Goal: Task Accomplishment & Management: Manage account settings

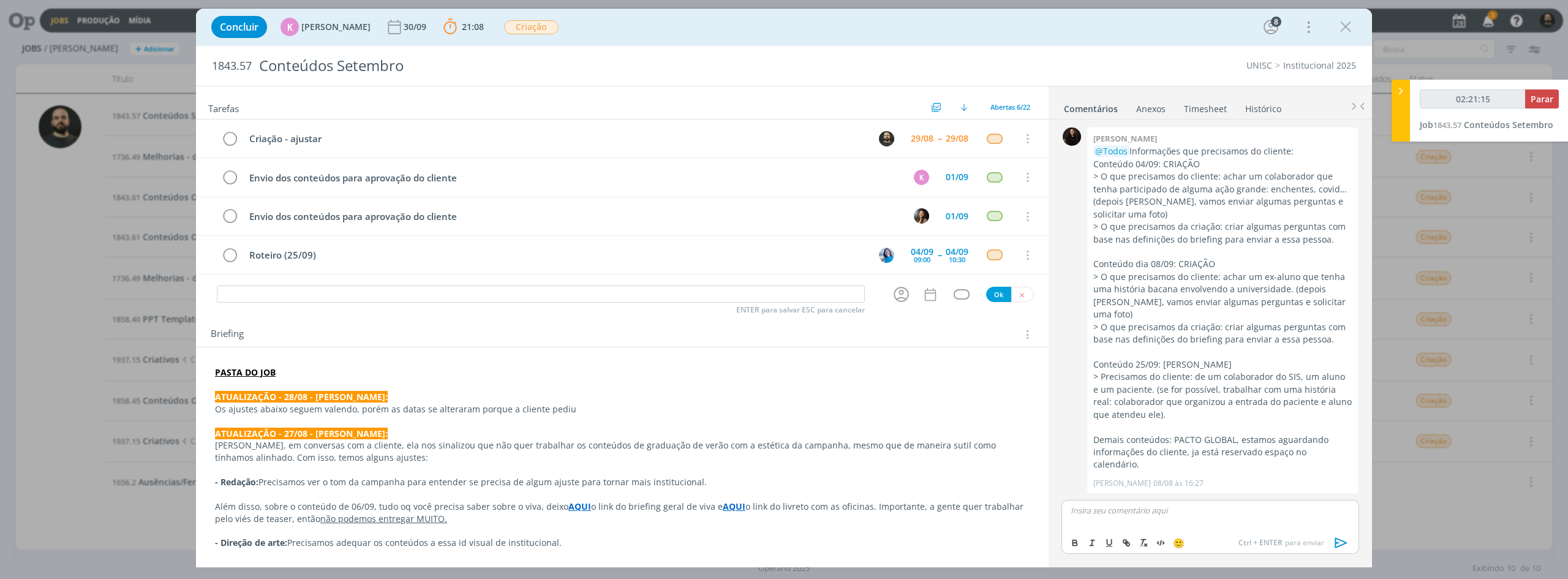
scroll to position [1795, 0]
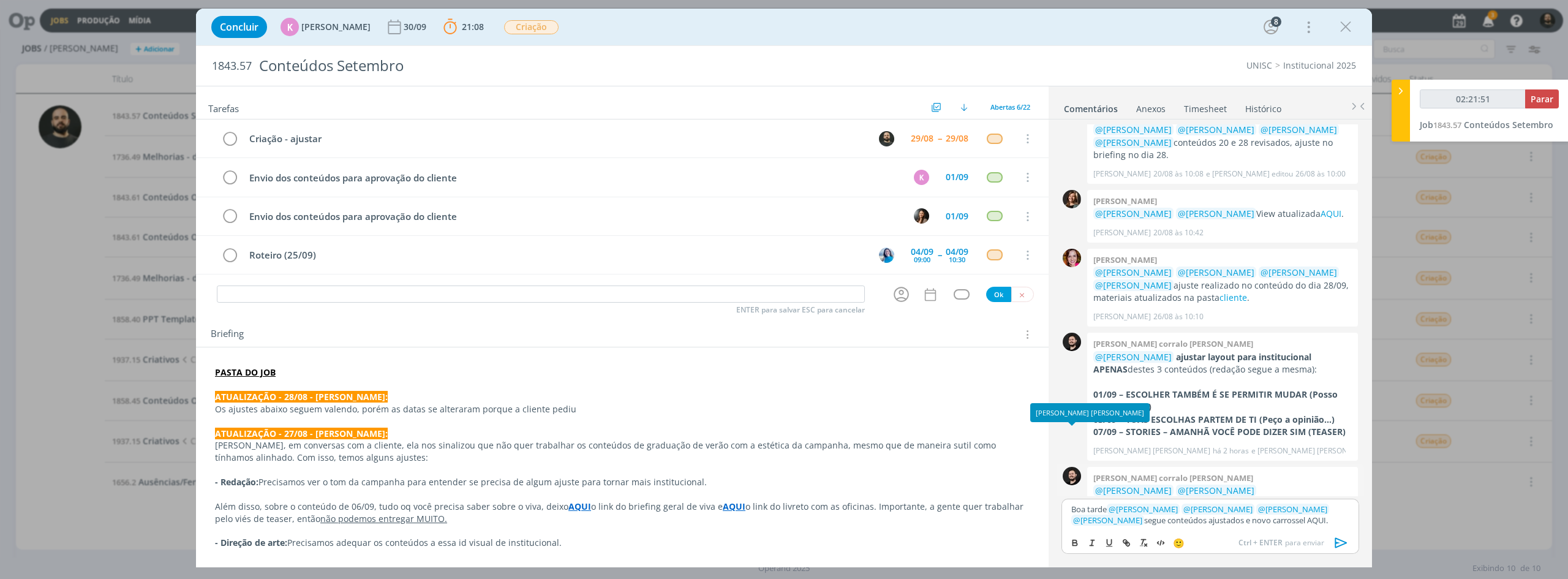
type input "02:21:52"
click at [1129, 541] on icon "dialog" at bounding box center [1126, 542] width 9 height 9
type input "AQUI."
type input "02:21:53"
paste input "[URL][DOMAIN_NAME]"
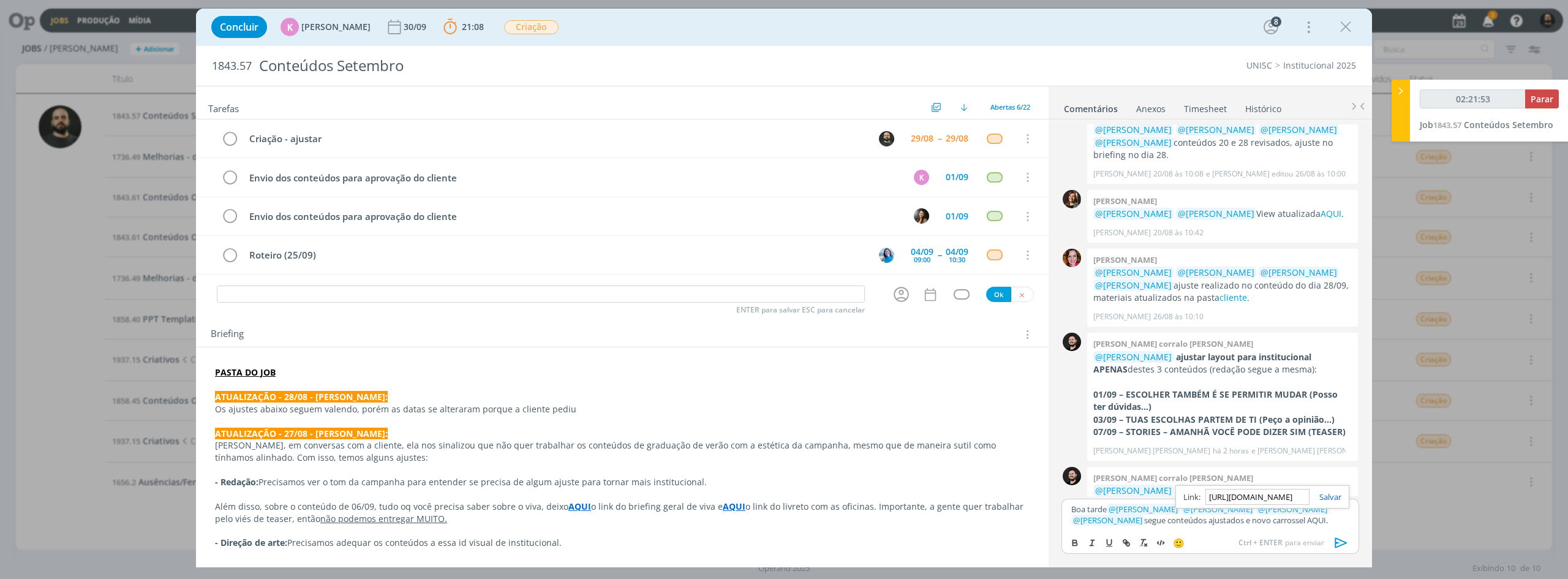
scroll to position [0, 314]
type input "[URL][DOMAIN_NAME]"
click at [1327, 497] on link "dialog" at bounding box center [1325, 496] width 32 height 11
click at [1319, 528] on div "Boa tarde ﻿ @ [PERSON_NAME] ﻿ ﻿ @ [PERSON_NAME] ﻿ ﻿ @ [PERSON_NAME] ﻿ ﻿ @ [PERS…" at bounding box center [1210, 515] width 298 height 32
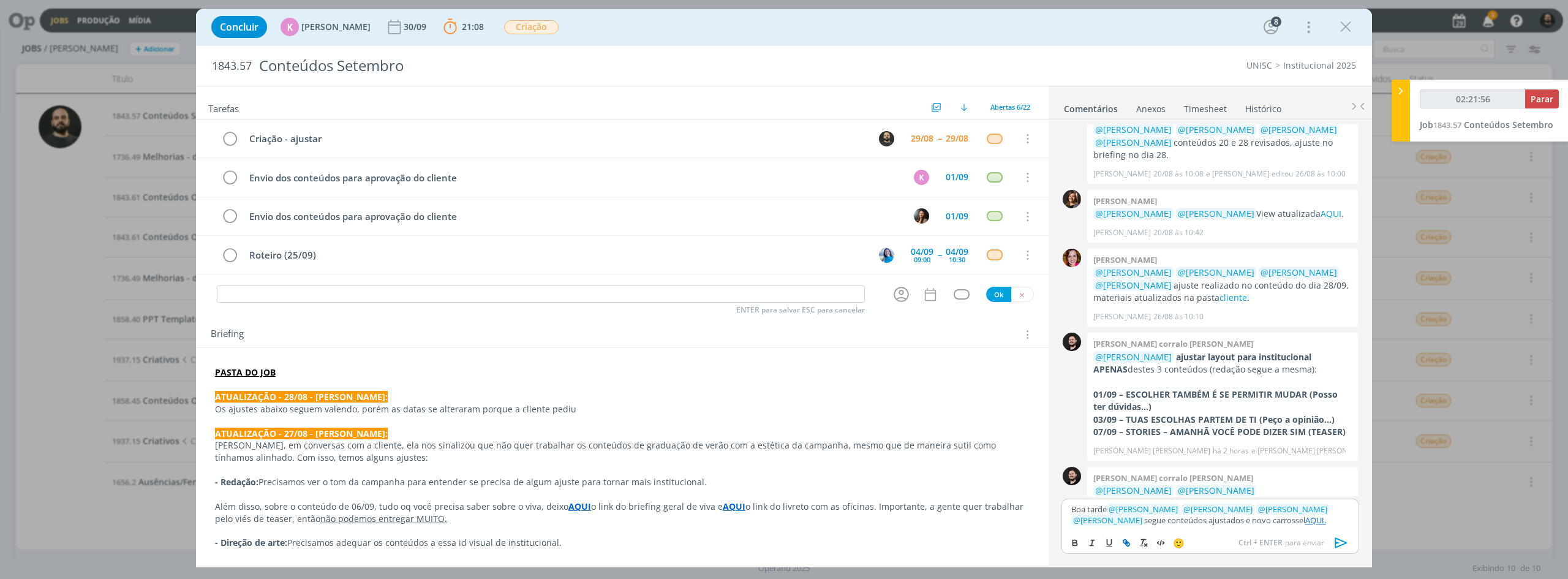
click at [1305, 522] on link "AQUI." at bounding box center [1316, 519] width 21 height 11
click at [1235, 495] on link "[URL][DOMAIN_NAME]" at bounding box center [1194, 497] width 83 height 16
click at [1343, 541] on icon "dialog" at bounding box center [1340, 542] width 18 height 18
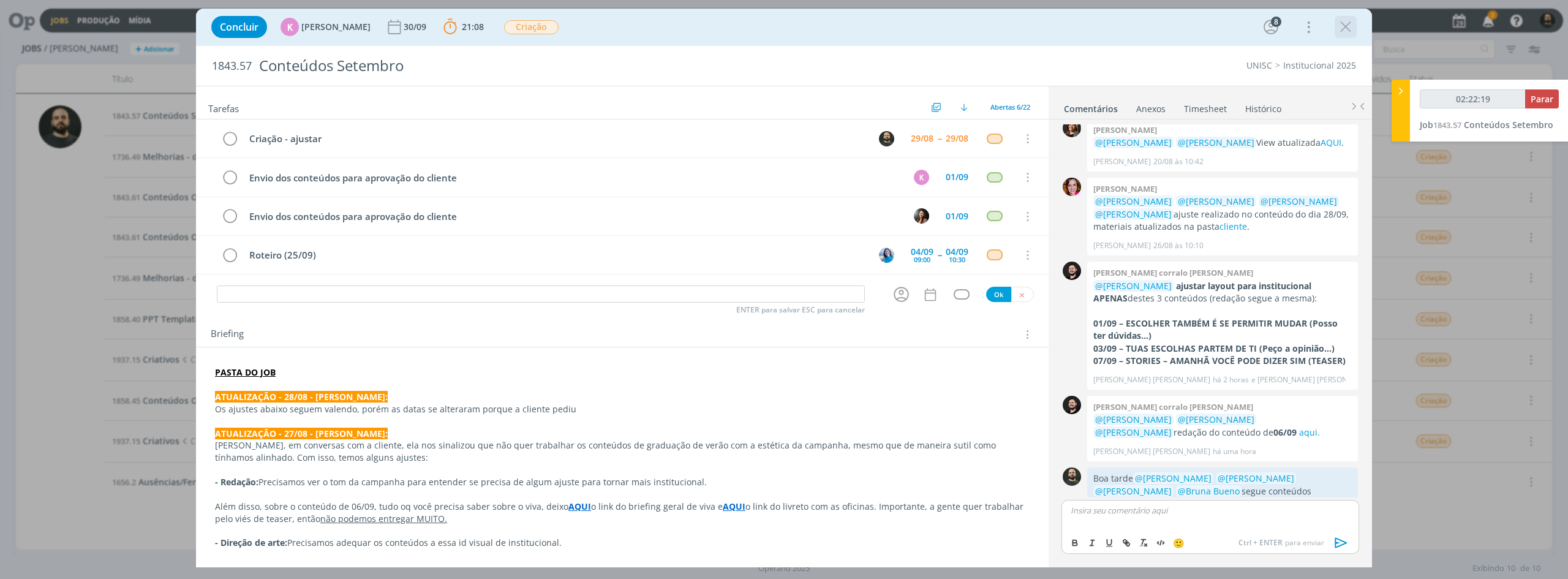
click at [1340, 27] on icon "dialog" at bounding box center [1345, 26] width 18 height 18
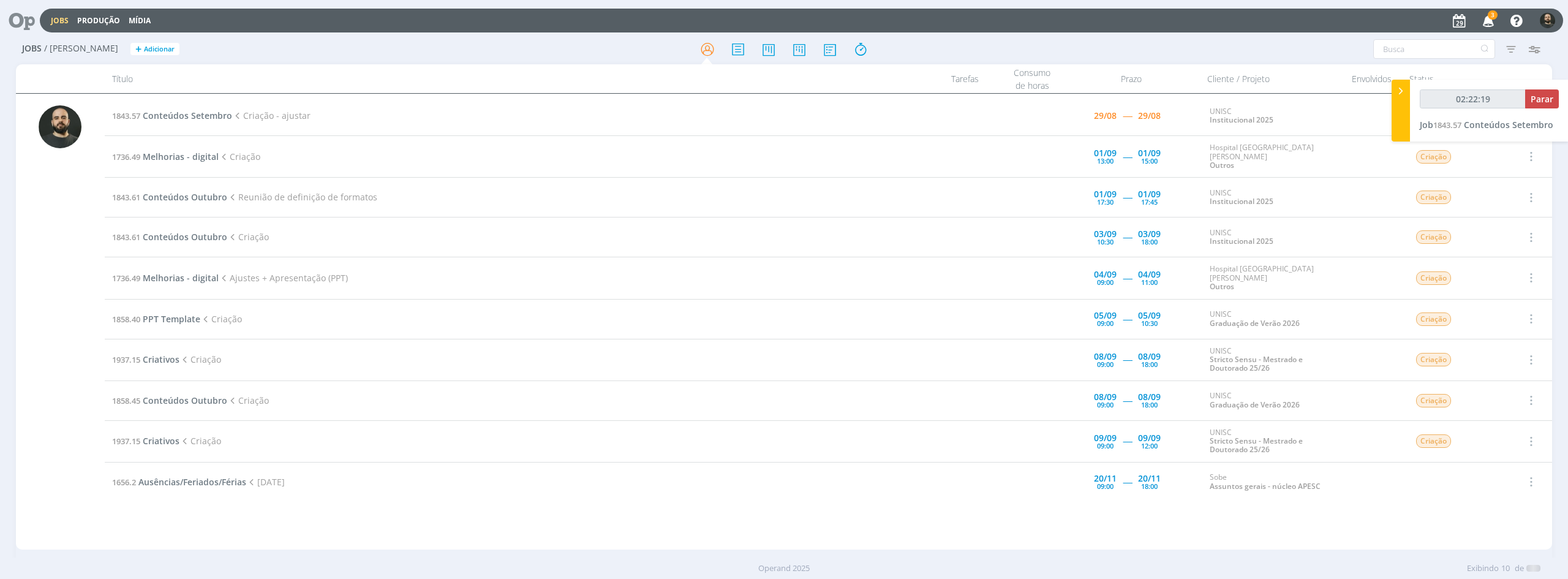
type input "02:22:20"
click at [1402, 90] on icon at bounding box center [1400, 91] width 12 height 13
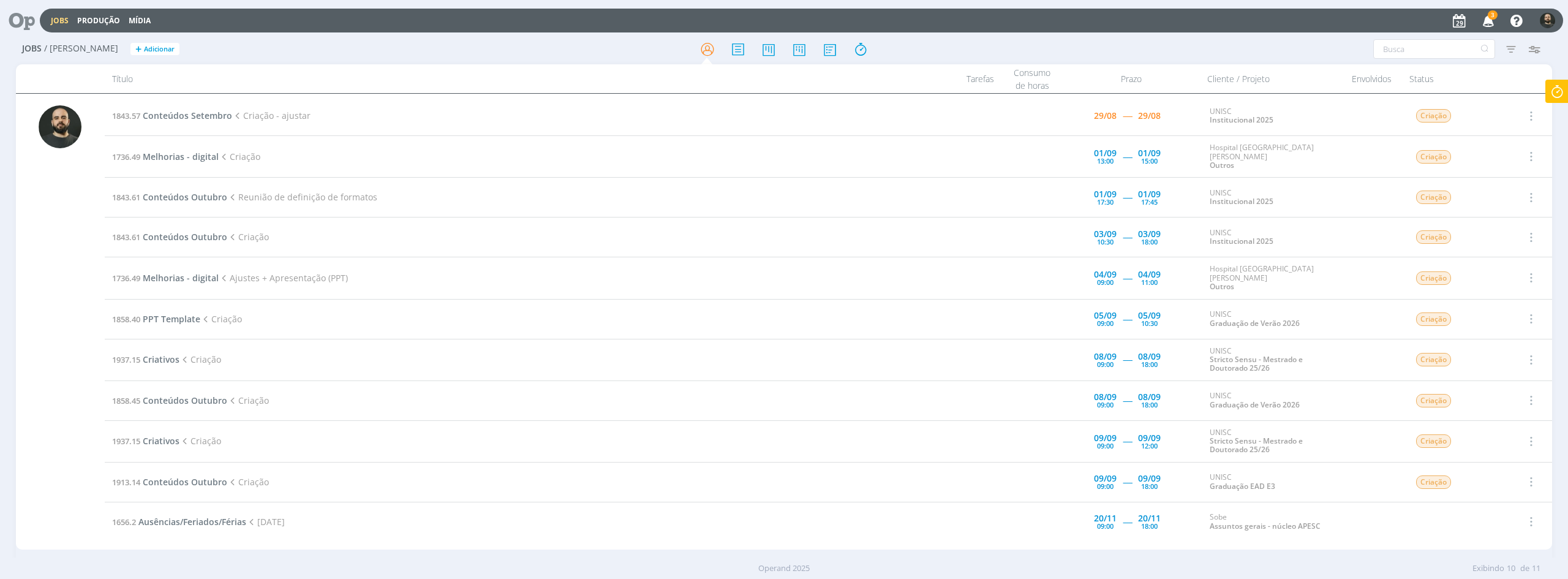
click at [1486, 15] on icon "button" at bounding box center [1488, 20] width 21 height 21
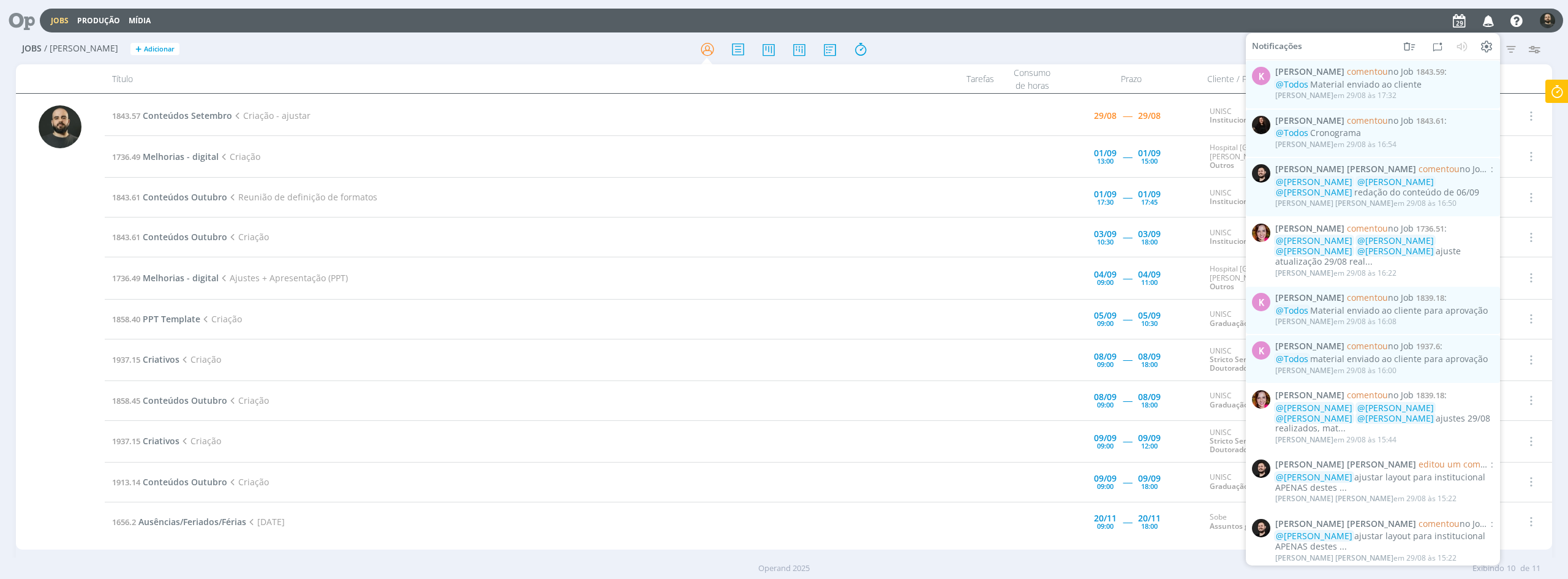
drag, startPoint x: 1014, startPoint y: 53, endPoint x: 1002, endPoint y: 48, distance: 13.0
click at [1014, 53] on div at bounding box center [784, 49] width 512 height 22
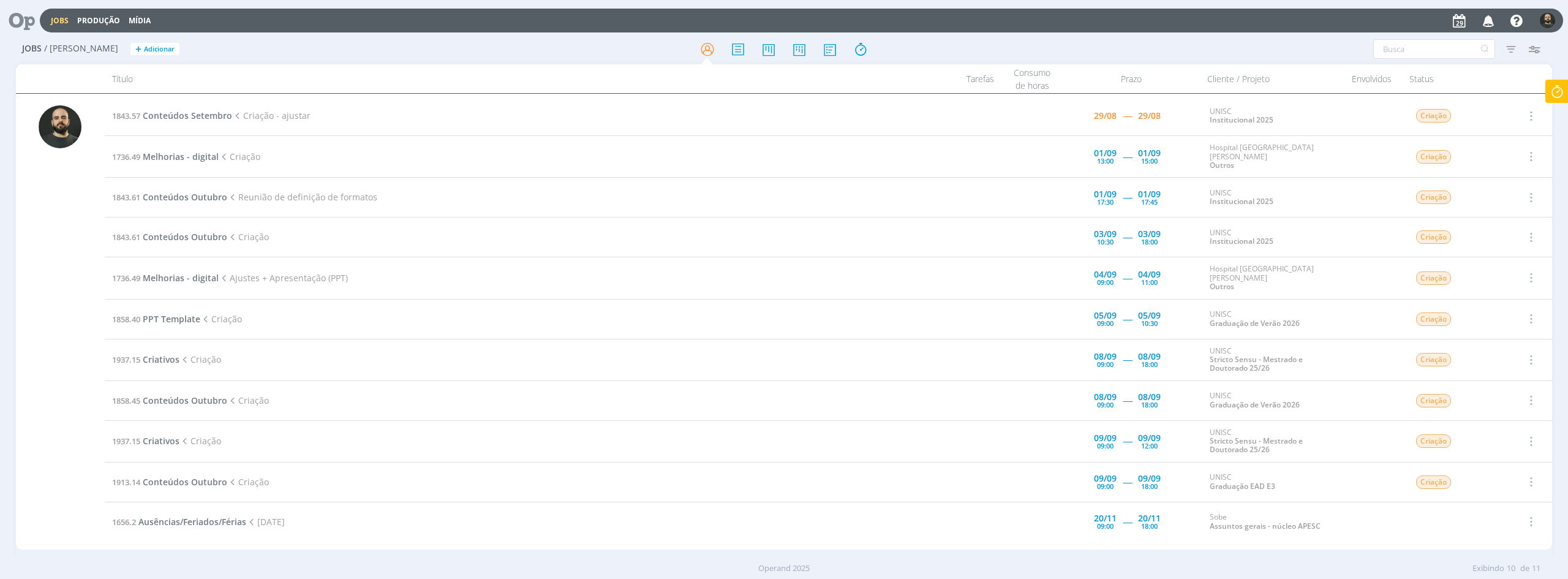
click at [21, 14] on icon at bounding box center [18, 20] width 25 height 24
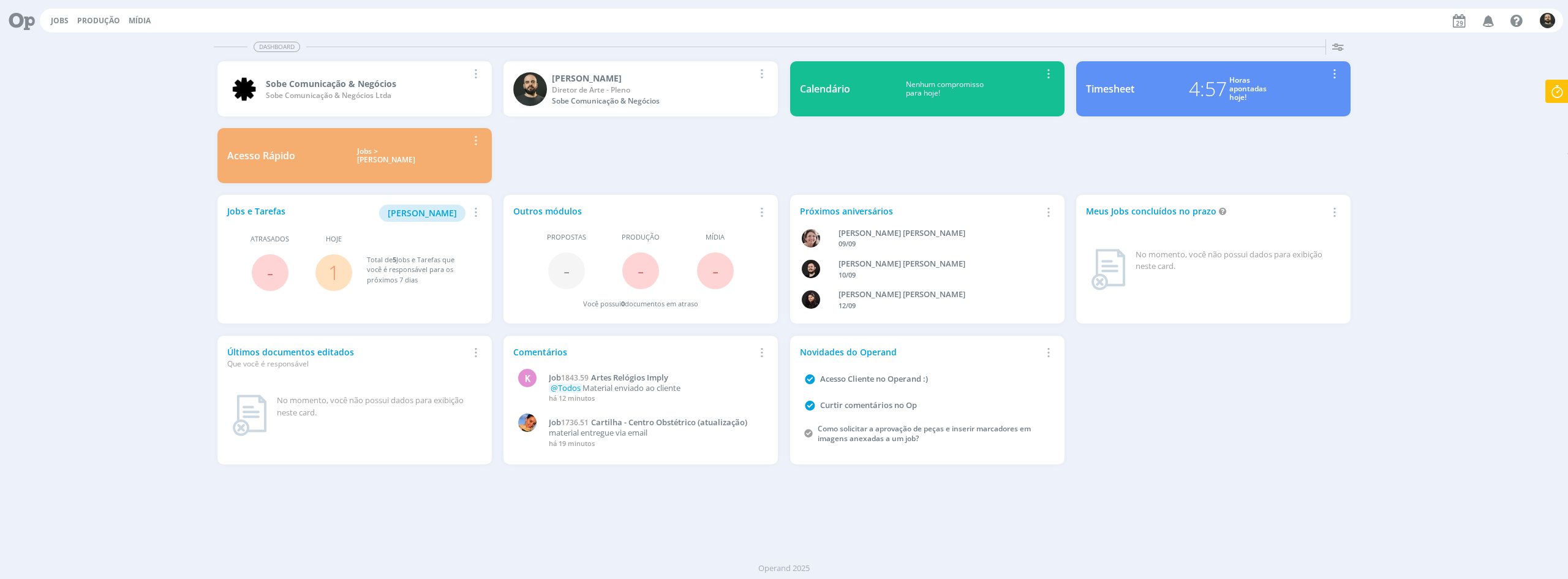
click at [1556, 97] on icon at bounding box center [1557, 91] width 22 height 24
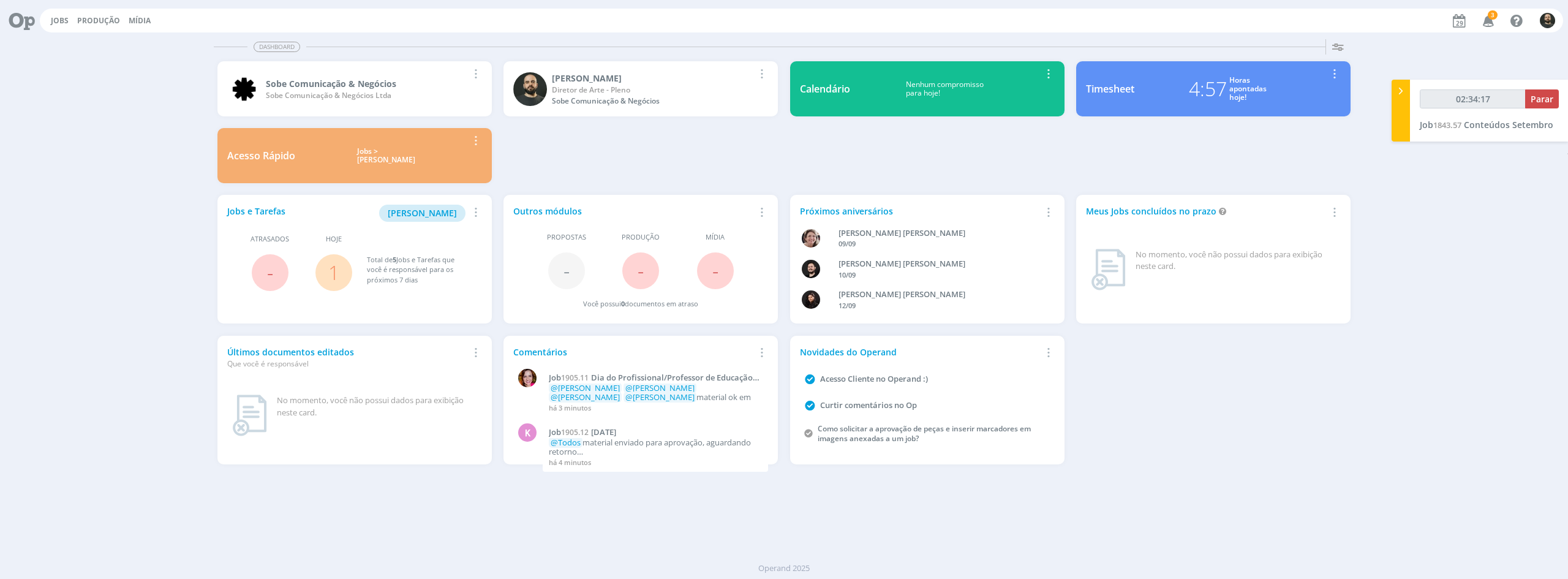
type input "02:34:18"
click at [1542, 98] on span "Parar" at bounding box center [1542, 99] width 23 height 12
click at [1468, 174] on div "Adicionar tarefa" at bounding box center [1491, 168] width 134 height 11
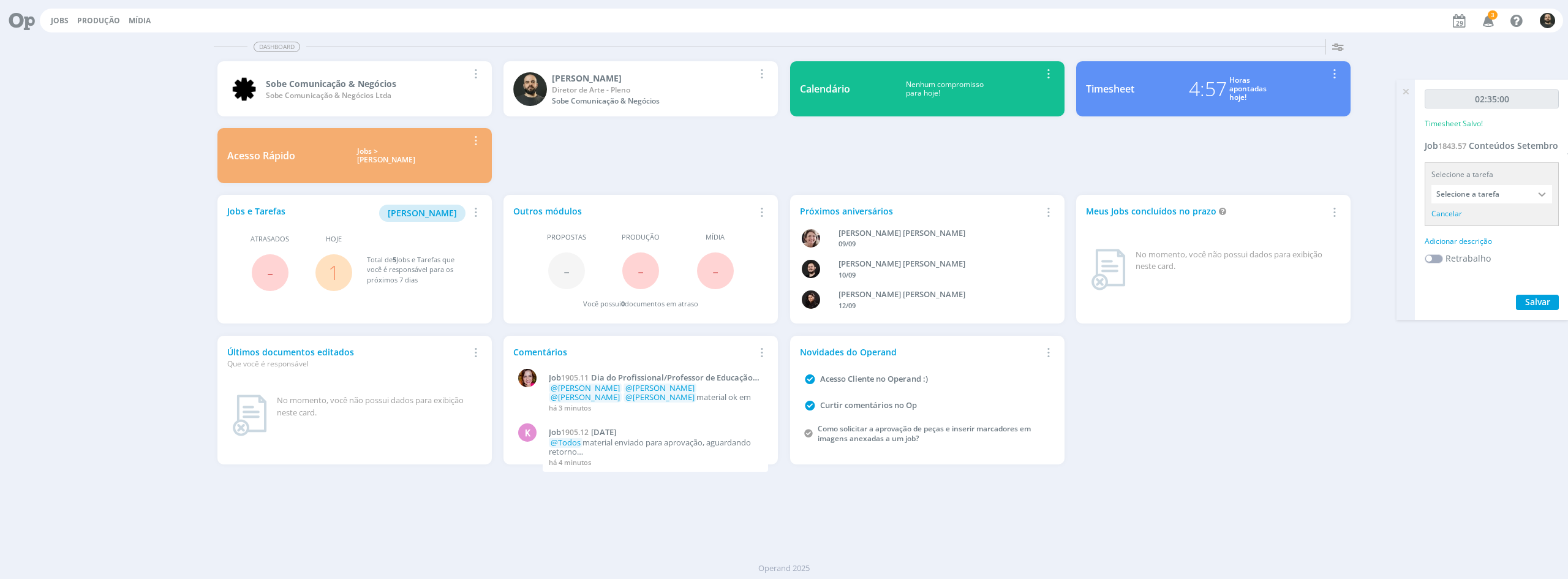
click at [1525, 163] on div "02:35:00 Timesheet Salvo! Job 1843.57 Conteúdos Setembro Selecione a tarefa Sel…" at bounding box center [1491, 199] width 154 height 240
click at [1542, 203] on div at bounding box center [1542, 194] width 18 height 18
click at [1550, 150] on div "02:35:00 Timesheet Salvo! Job 1843.57 Conteúdos Setembro Selecione a tarefa Sel…" at bounding box center [1491, 199] width 154 height 240
click at [1534, 155] on div "02:35:00 Timesheet Salvo! Job 1843.57 Conteúdos Setembro Selecione a tarefa Sel…" at bounding box center [1491, 199] width 154 height 240
click at [1476, 246] on div "Adicionar descrição" at bounding box center [1491, 241] width 134 height 11
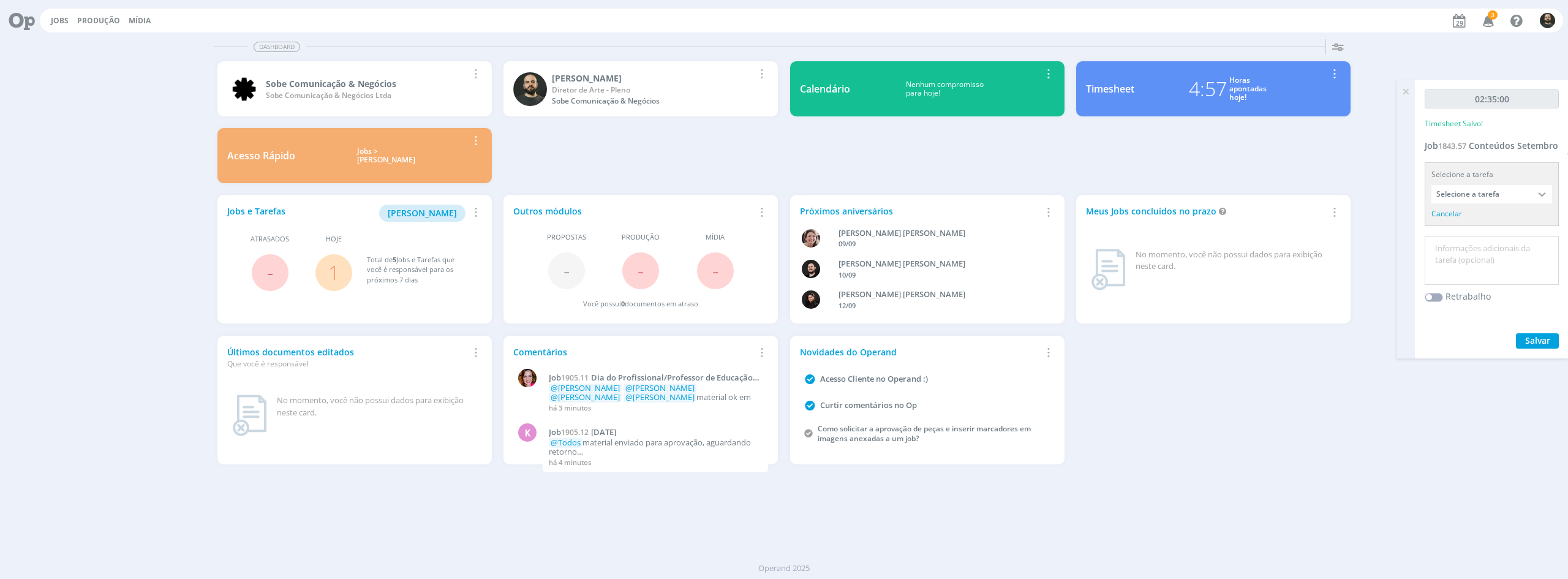
click at [1473, 271] on textarea at bounding box center [1491, 261] width 128 height 44
type textarea "Criação"
click at [1539, 346] on span "Salvar" at bounding box center [1537, 341] width 25 height 12
click at [1406, 95] on icon at bounding box center [1405, 91] width 22 height 24
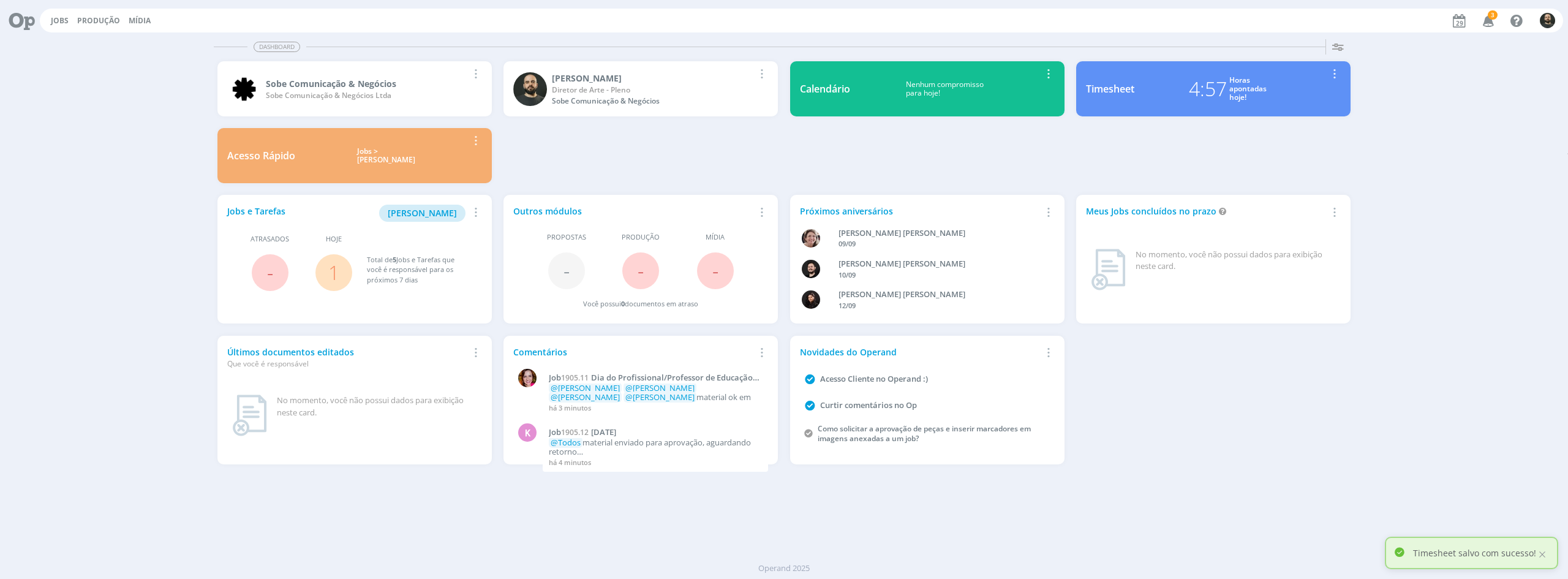
click at [1486, 21] on icon "button" at bounding box center [1488, 20] width 21 height 21
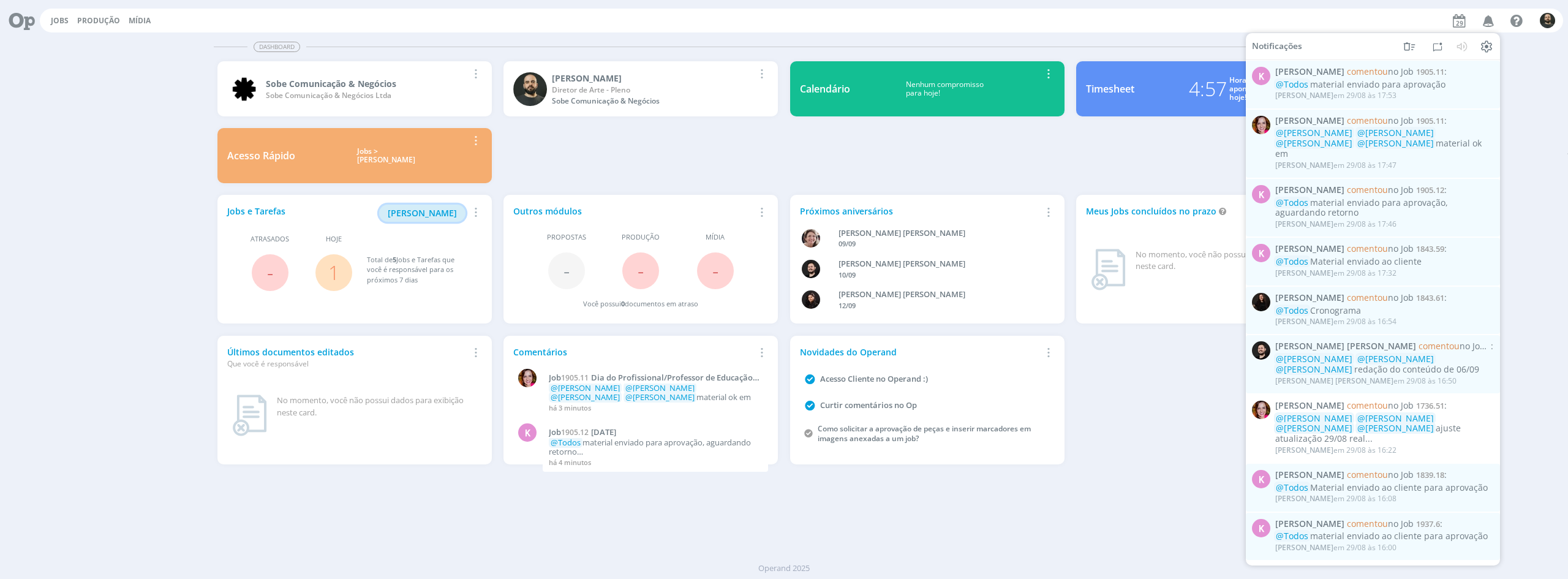
click at [429, 211] on span "[PERSON_NAME]" at bounding box center [422, 213] width 69 height 12
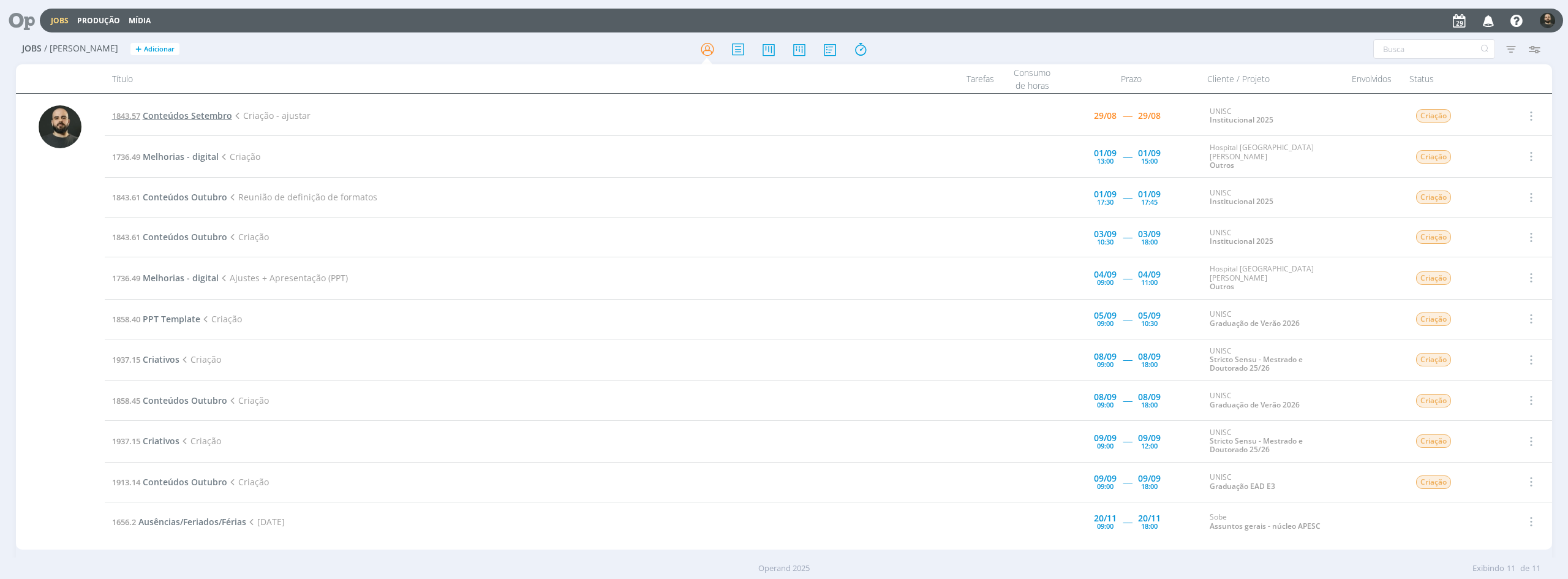
click at [181, 119] on span "Conteúdos Setembro" at bounding box center [187, 115] width 90 height 12
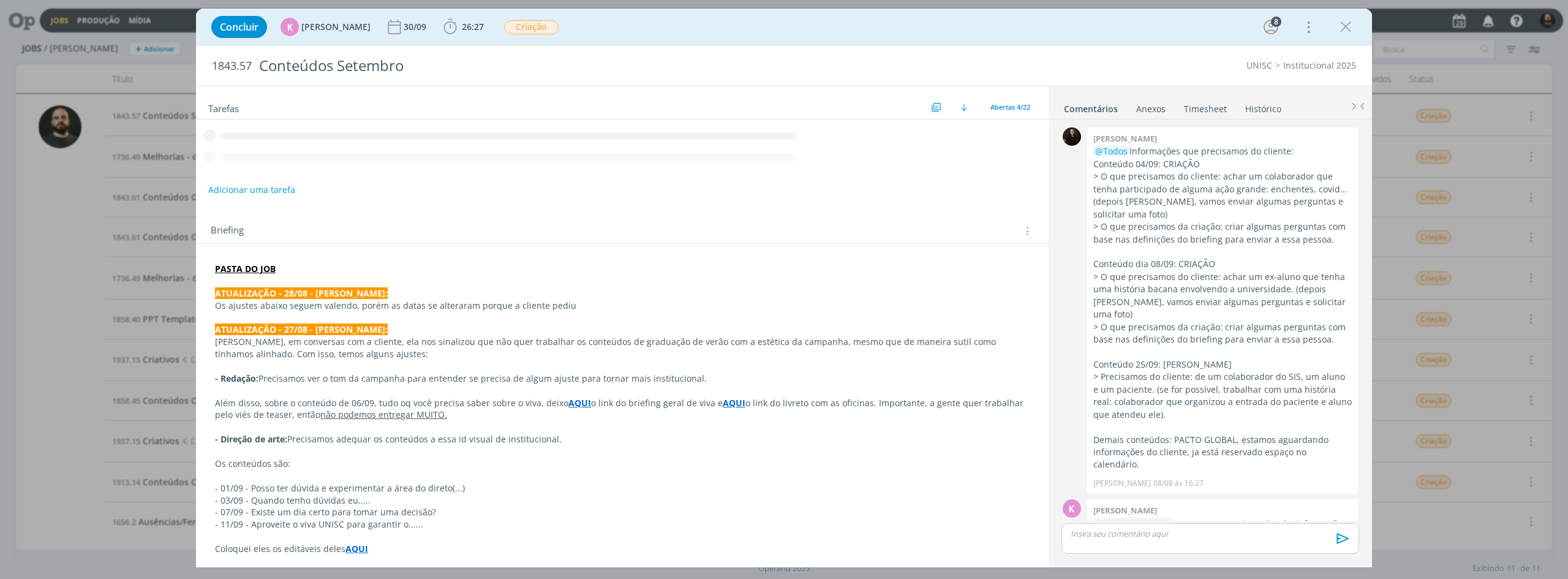
scroll to position [1842, 0]
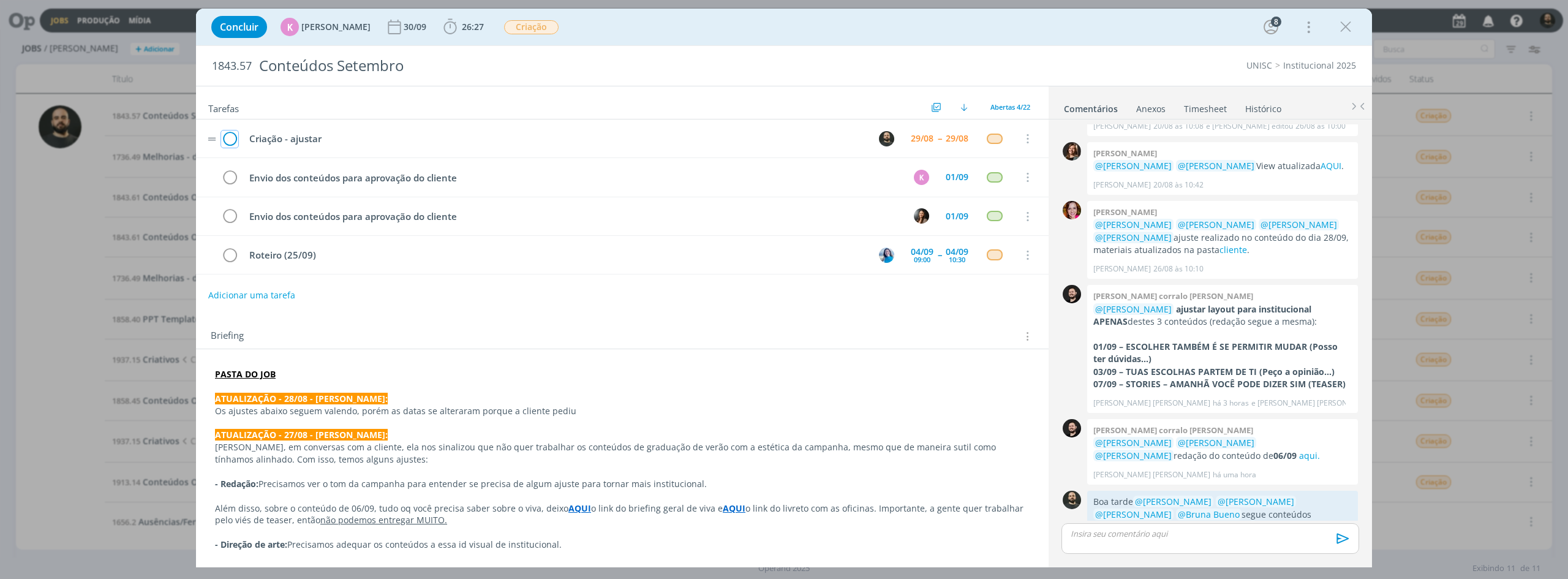
click at [229, 144] on icon "dialog" at bounding box center [230, 139] width 18 height 18
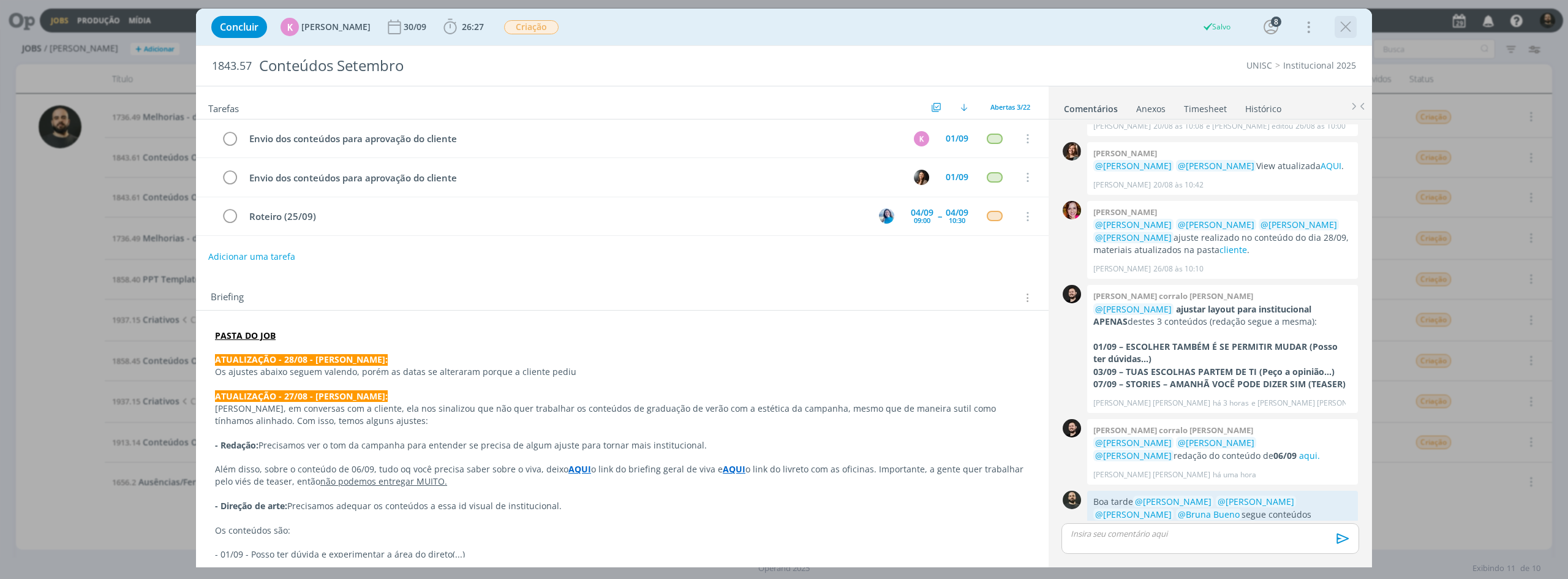
click at [1343, 34] on icon "dialog" at bounding box center [1345, 26] width 18 height 18
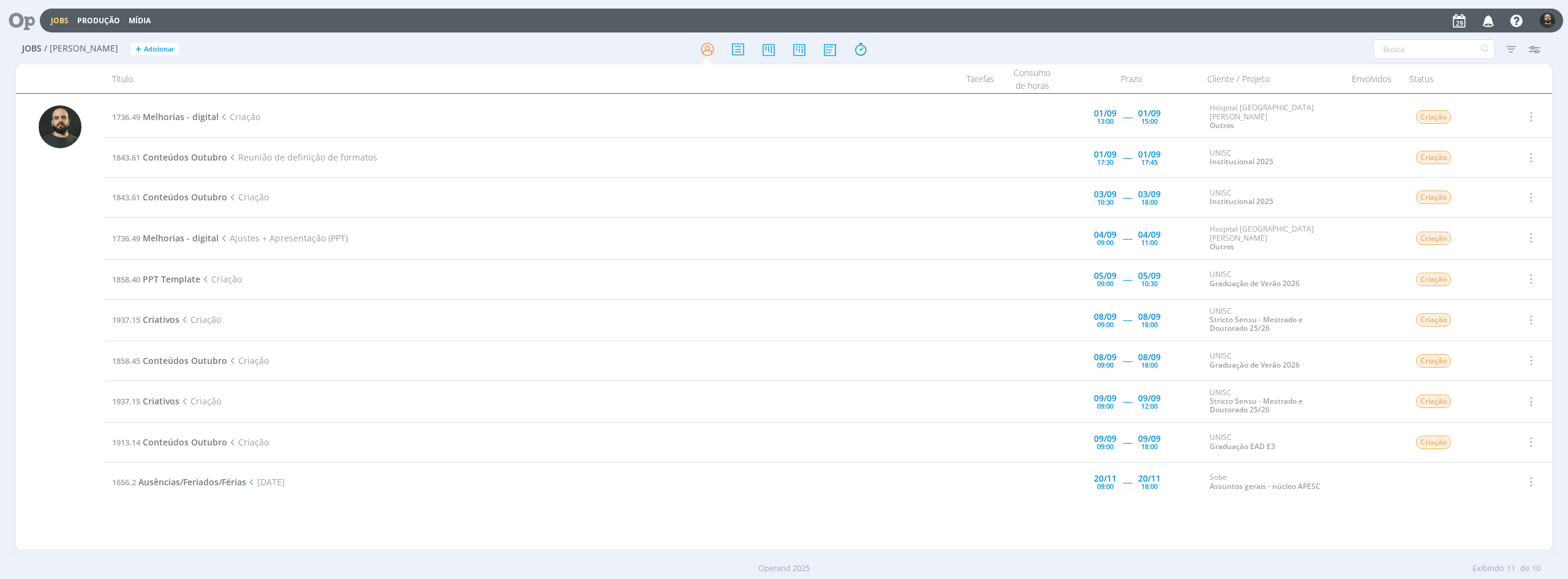
click at [30, 20] on icon at bounding box center [18, 20] width 25 height 24
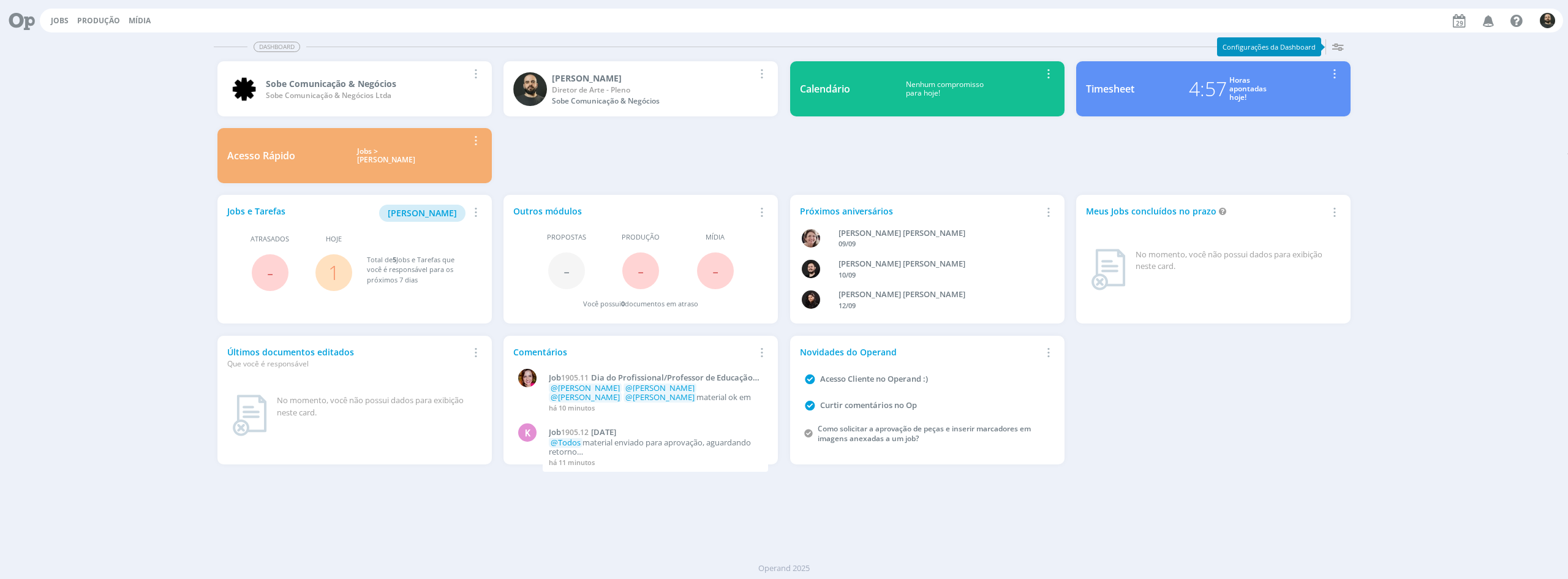
click at [1341, 49] on icon "button" at bounding box center [1338, 47] width 22 height 22
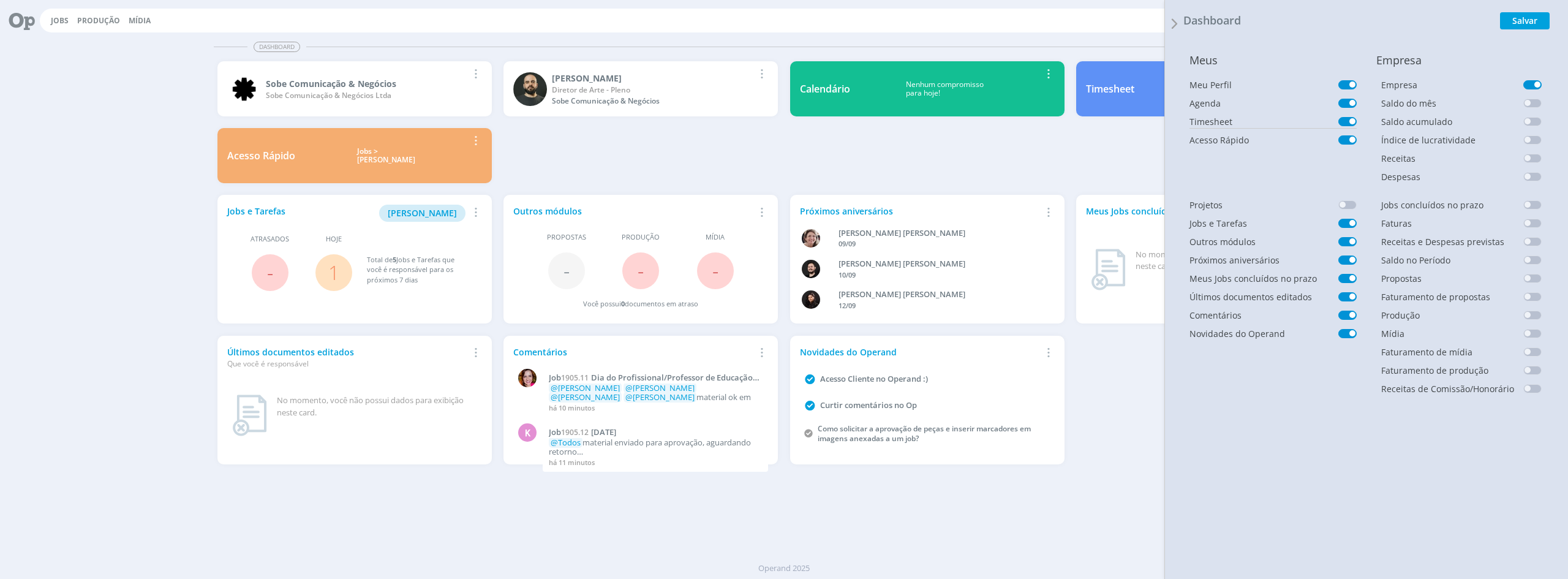
click at [1343, 120] on span at bounding box center [1347, 121] width 18 height 9
click at [1510, 21] on button "Salvar" at bounding box center [1525, 21] width 50 height 18
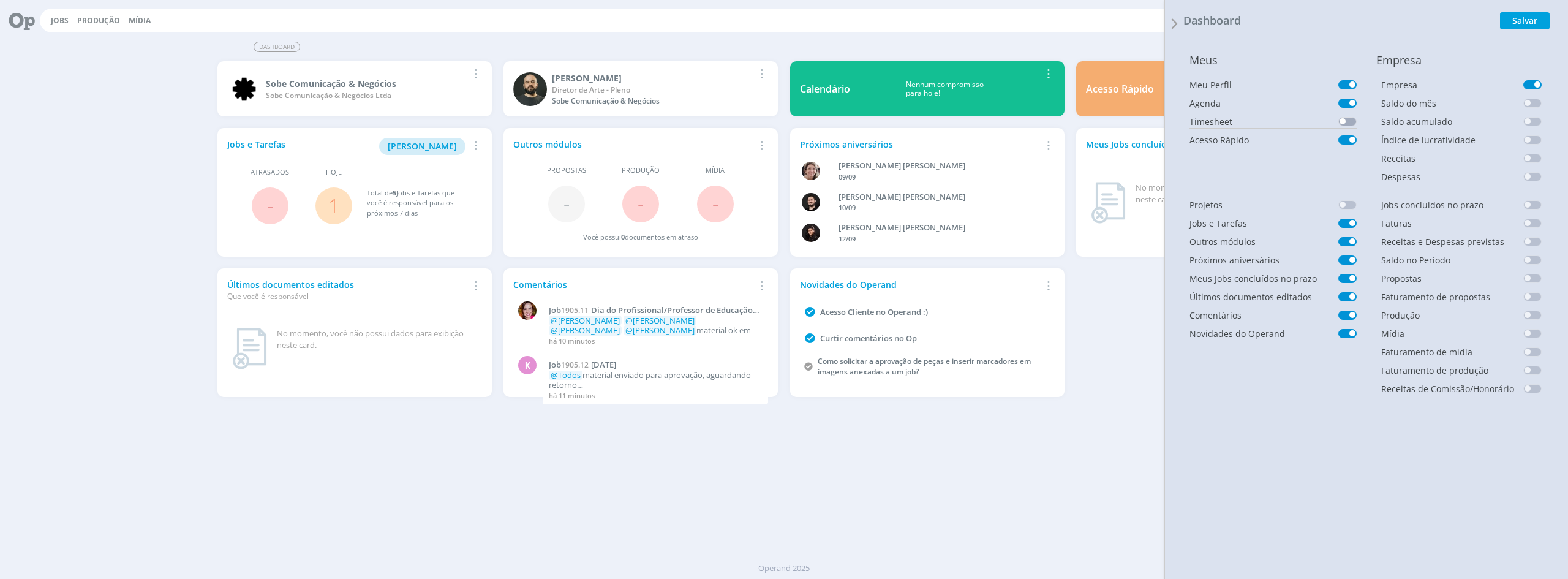
click at [1347, 119] on span at bounding box center [1347, 121] width 18 height 9
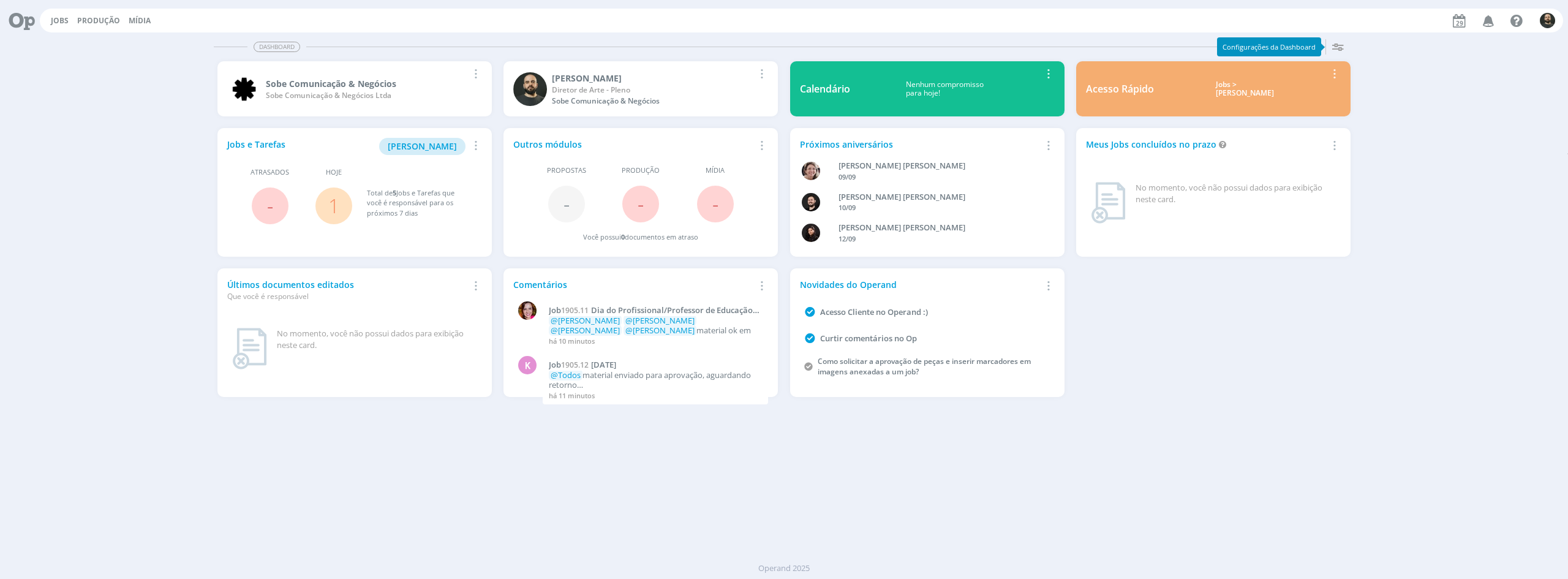
click at [1336, 48] on icon "button" at bounding box center [1338, 47] width 22 height 22
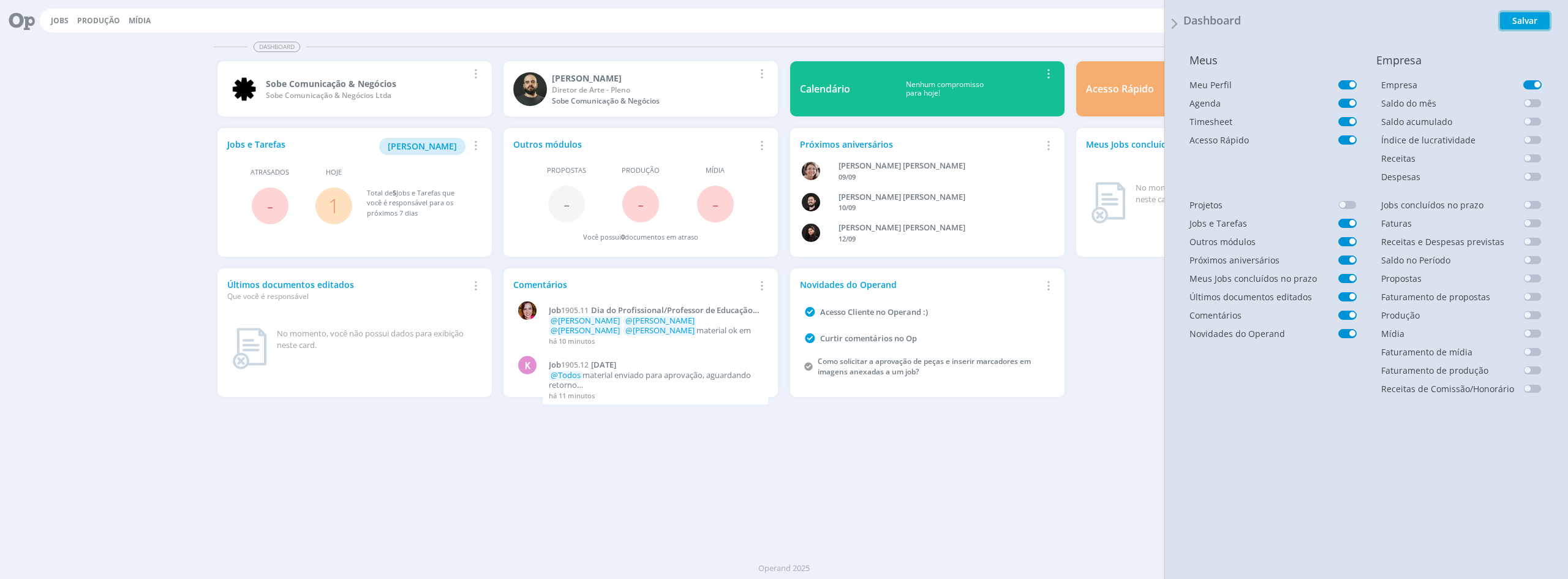
click at [1524, 17] on button "Salvar" at bounding box center [1525, 21] width 50 height 18
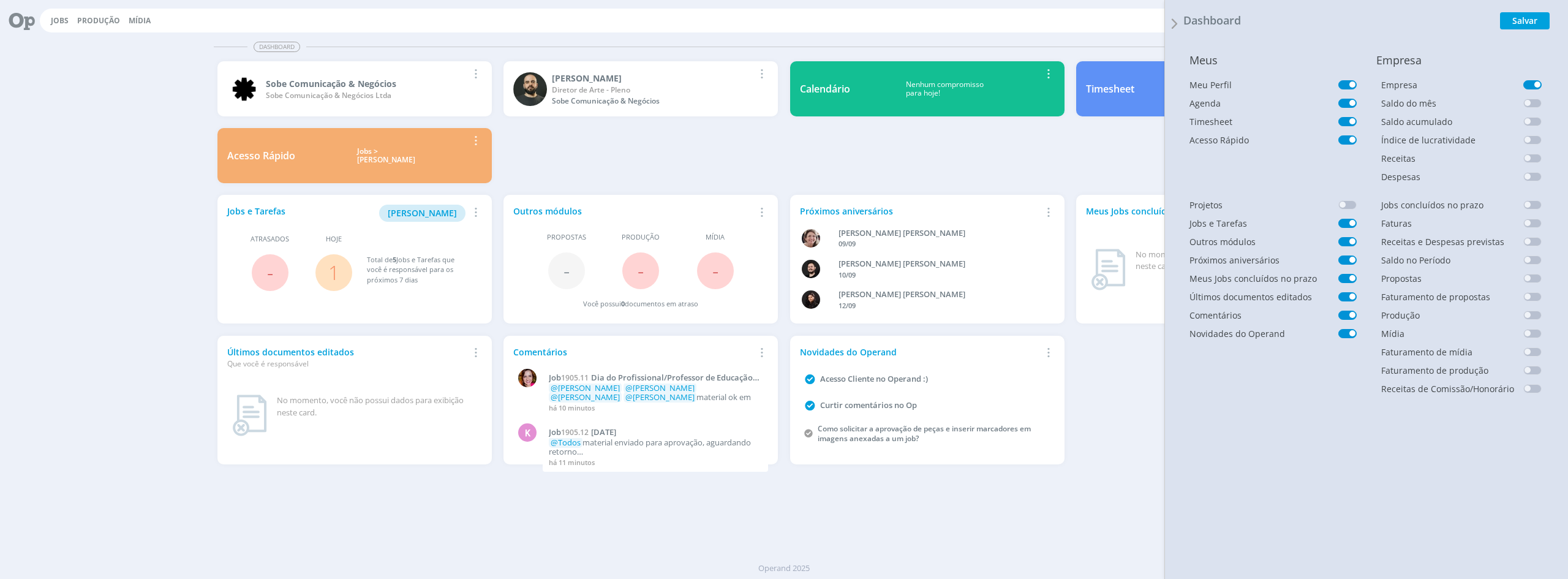
click at [1070, 158] on div "Sobe Comunicação & Negócios Sobe Comunicação & Negócios Ltda Remover Card [PERS…" at bounding box center [785, 122] width 1145 height 133
